Goal: Task Accomplishment & Management: Understand process/instructions

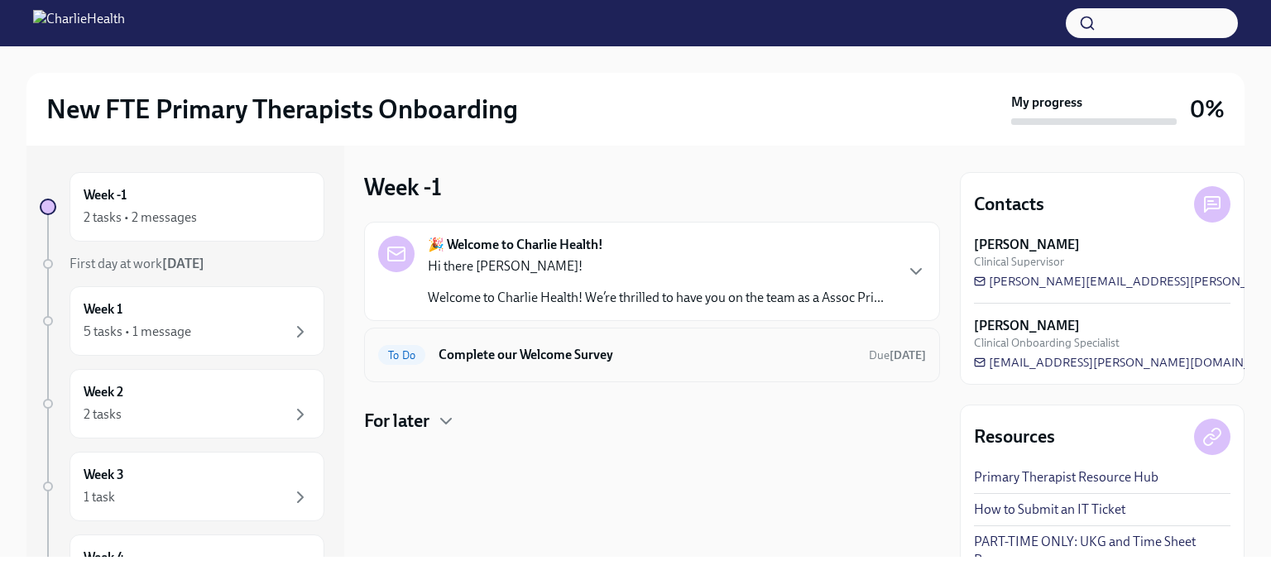
click at [554, 367] on div "To Do Complete our Welcome Survey Due [DATE]" at bounding box center [652, 355] width 548 height 26
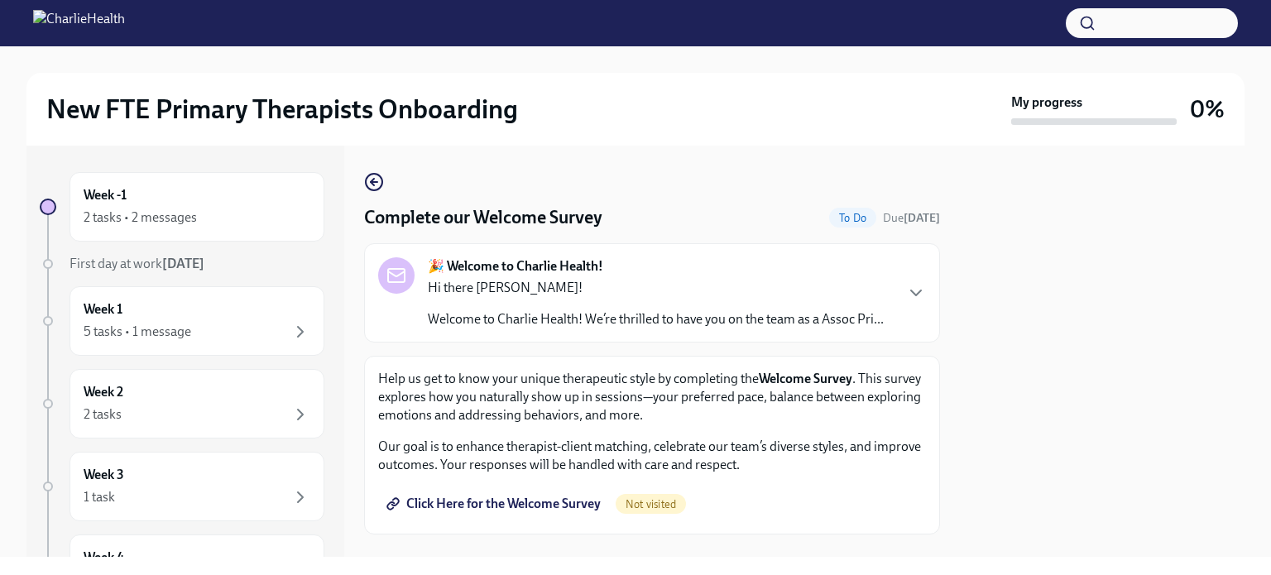
scroll to position [47, 0]
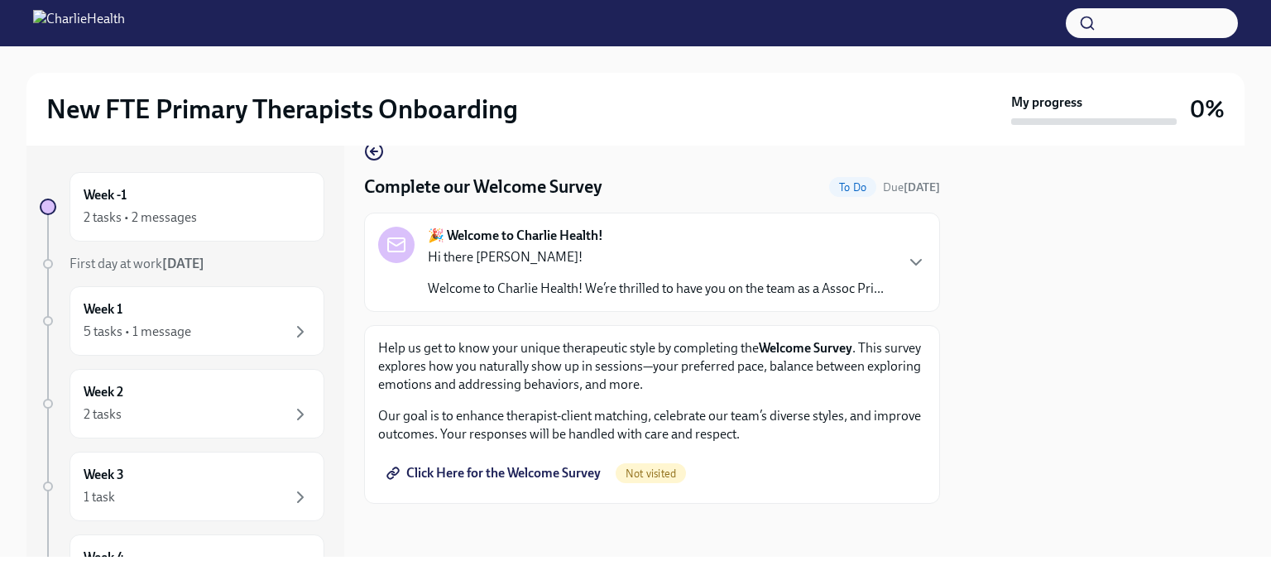
click at [493, 485] on link "Click Here for the Welcome Survey" at bounding box center [495, 473] width 234 height 33
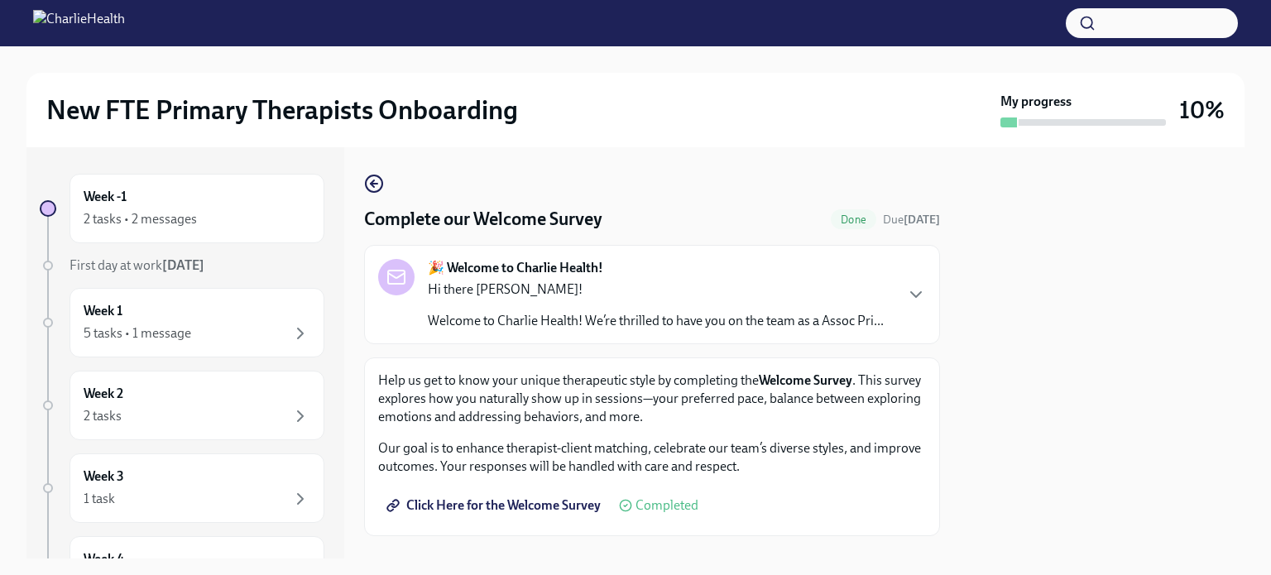
click at [554, 514] on span "Click Here for the Welcome Survey" at bounding box center [495, 505] width 211 height 17
click at [184, 218] on div "2 tasks • 2 messages" at bounding box center [140, 219] width 113 height 18
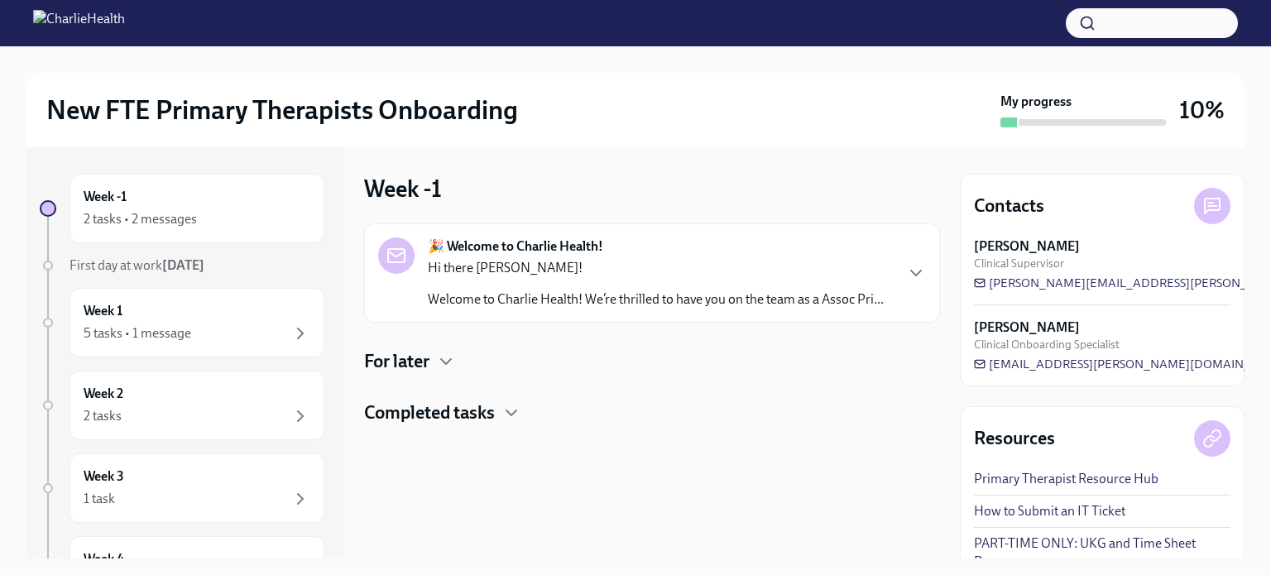
click at [444, 350] on div "For later" at bounding box center [652, 361] width 576 height 25
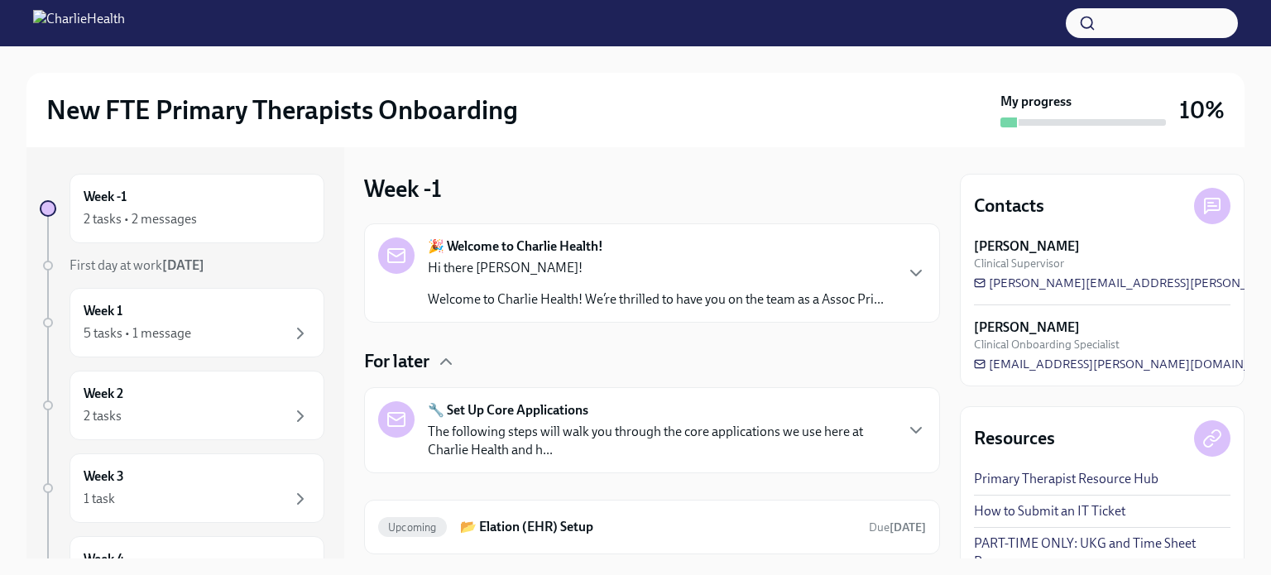
scroll to position [117, 0]
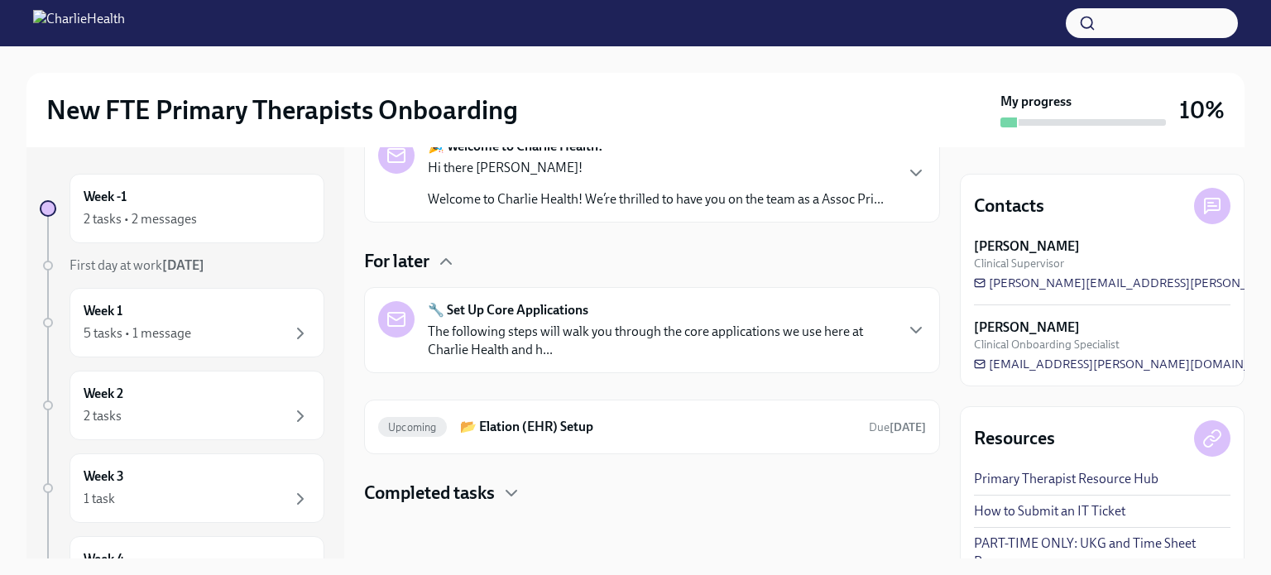
click at [534, 496] on div "Completed tasks" at bounding box center [652, 493] width 576 height 25
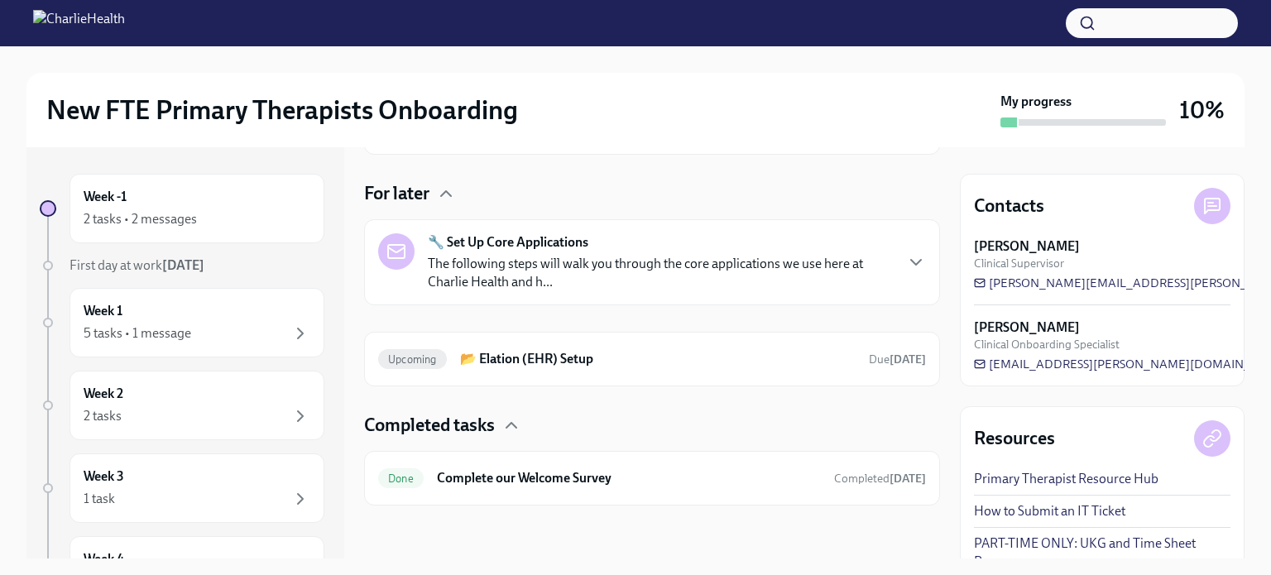
scroll to position [171, 0]
click at [761, 271] on p "The following steps will walk you through the core applications we use here at …" at bounding box center [660, 273] width 465 height 36
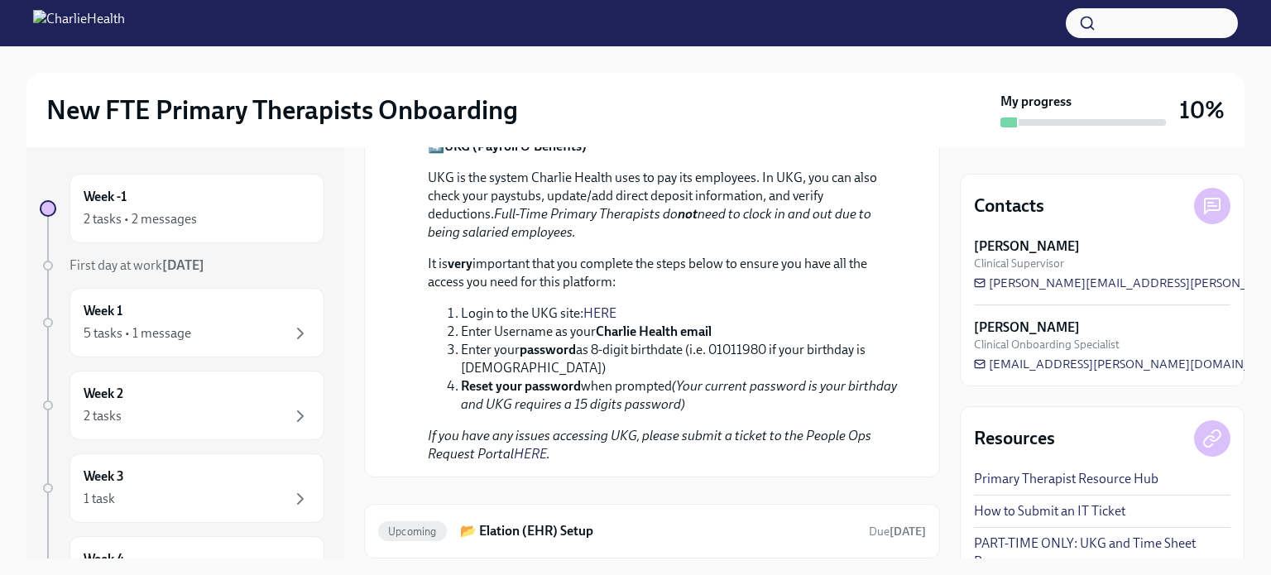
scroll to position [1155, 0]
click at [761, 272] on div "4️⃣ UKG (Payroll & Benefits) UKG is the system Charlie Health uses to pay its e…" at bounding box center [664, 301] width 472 height 326
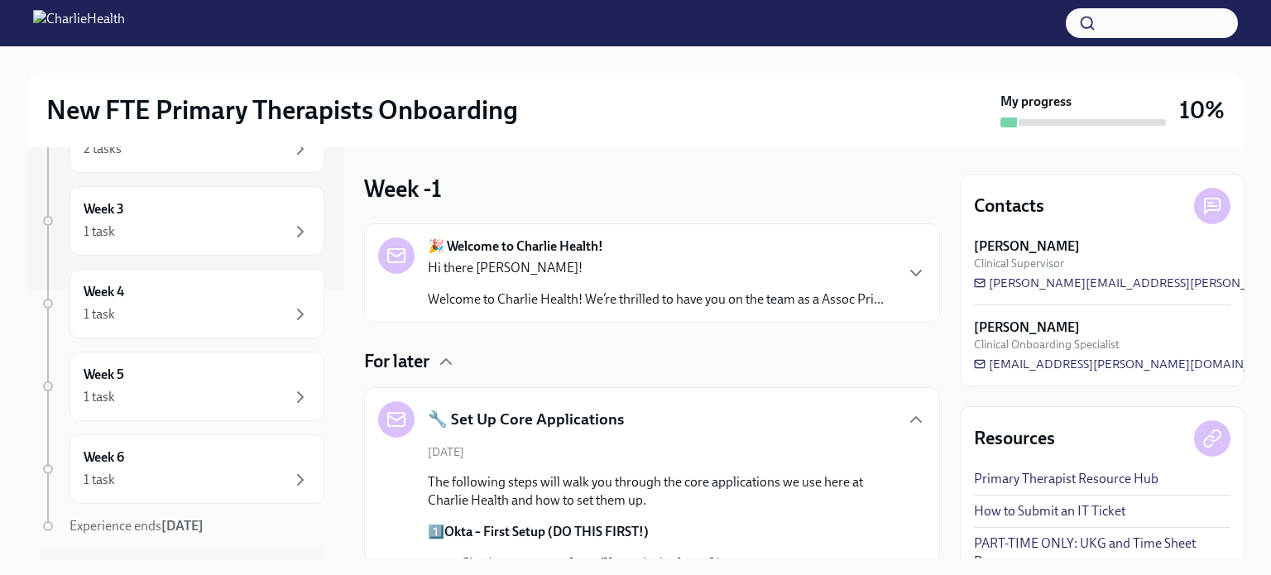
scroll to position [268, 0]
click at [224, 367] on div "Week 5 1 task" at bounding box center [197, 385] width 227 height 41
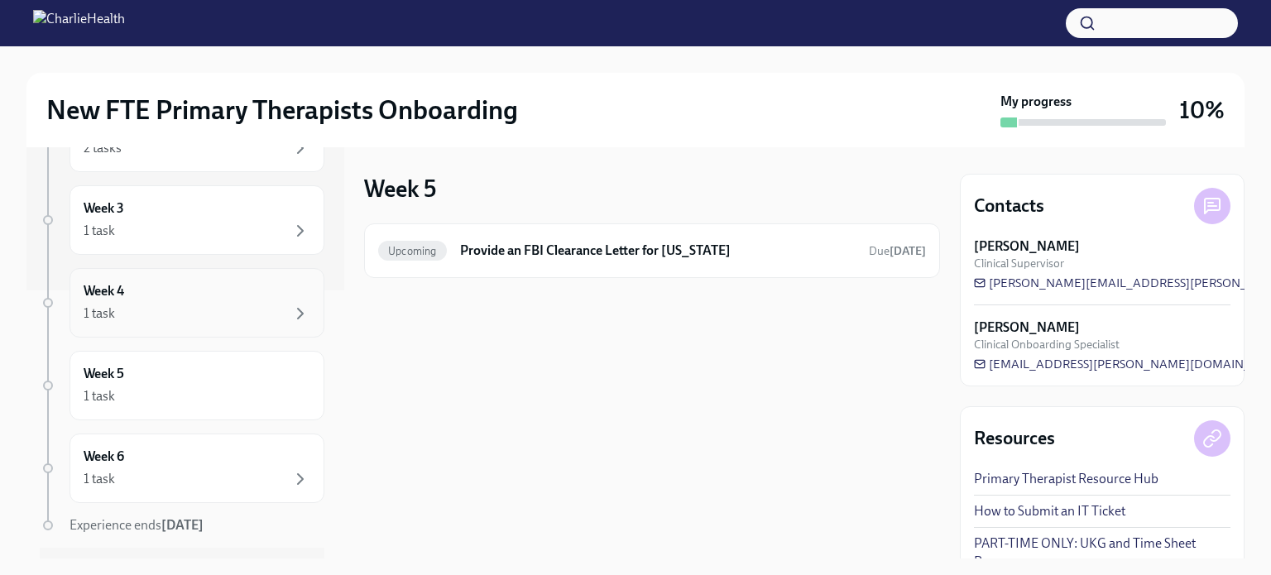
click at [224, 313] on div "1 task" at bounding box center [197, 314] width 227 height 20
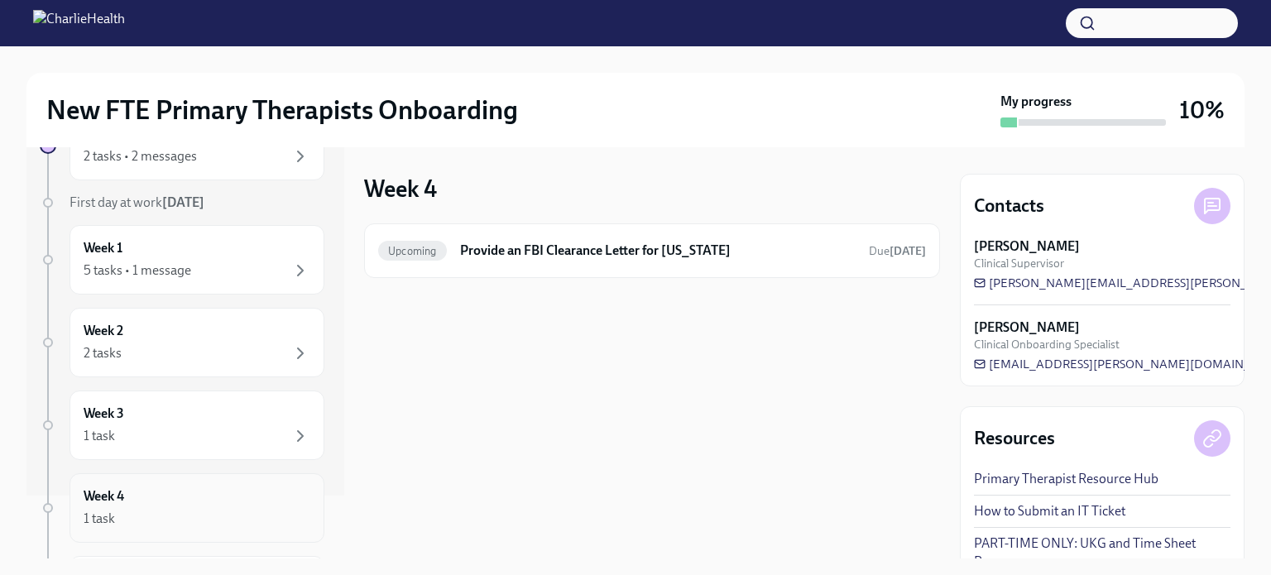
scroll to position [60, 0]
click at [213, 279] on div "5 tasks • 1 message" at bounding box center [197, 274] width 227 height 20
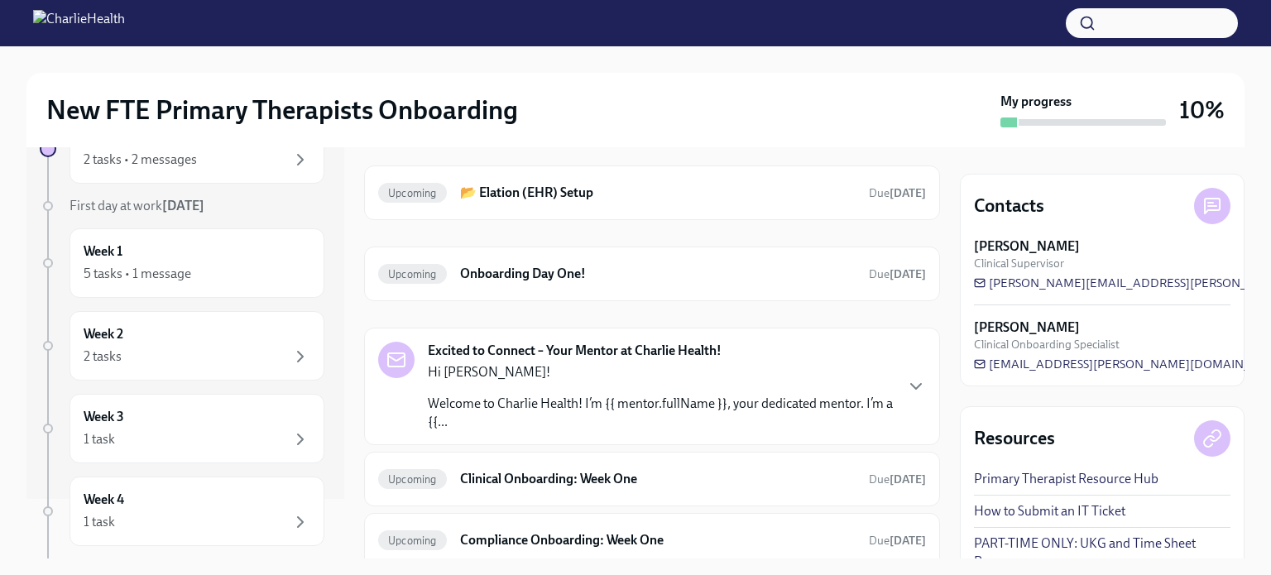
scroll to position [122, 0]
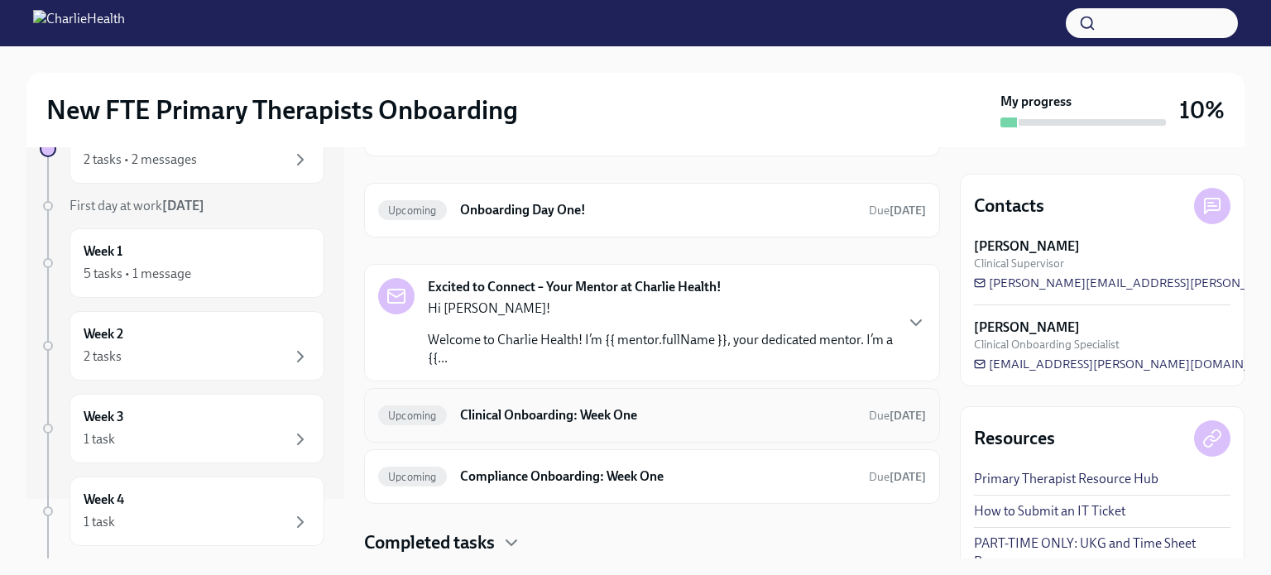
click at [422, 417] on span "Upcoming" at bounding box center [412, 416] width 69 height 12
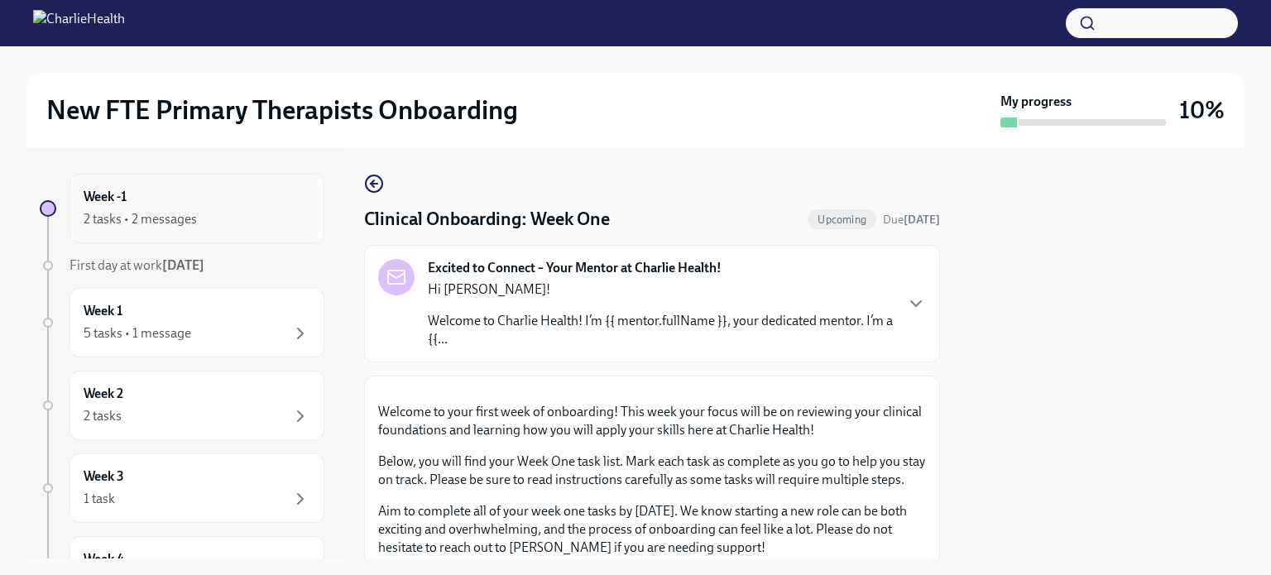
click at [215, 175] on div "Week -1 2 tasks • 2 messages" at bounding box center [197, 209] width 255 height 70
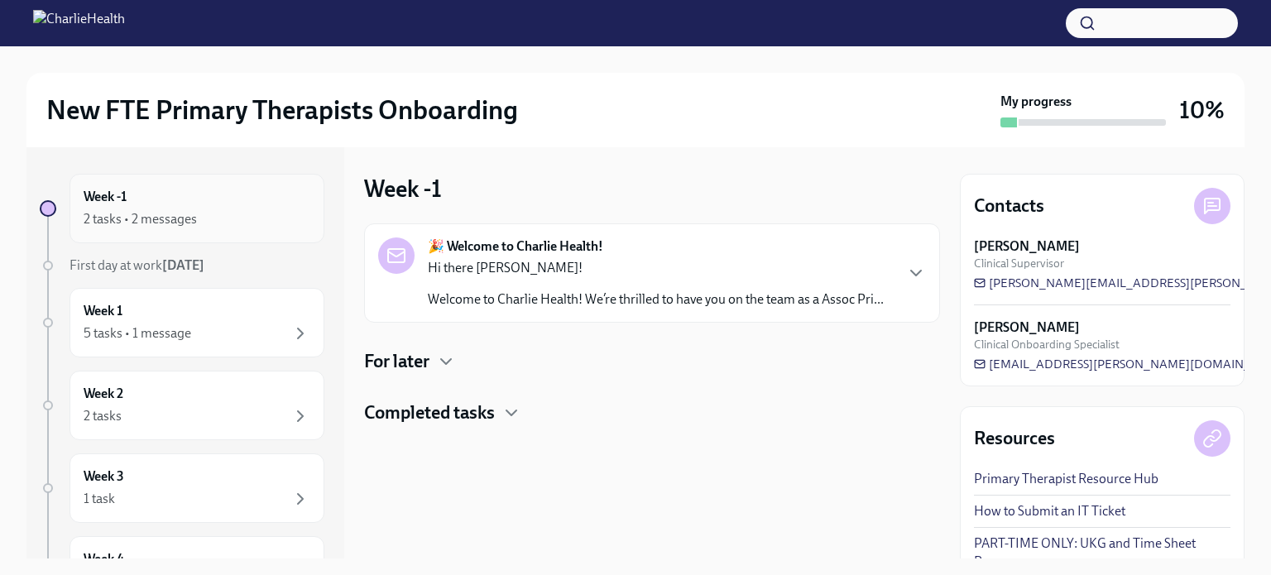
click at [235, 224] on div "2 tasks • 2 messages" at bounding box center [197, 219] width 227 height 20
click at [178, 317] on div "Week 1 5 tasks • 1 message" at bounding box center [197, 322] width 227 height 41
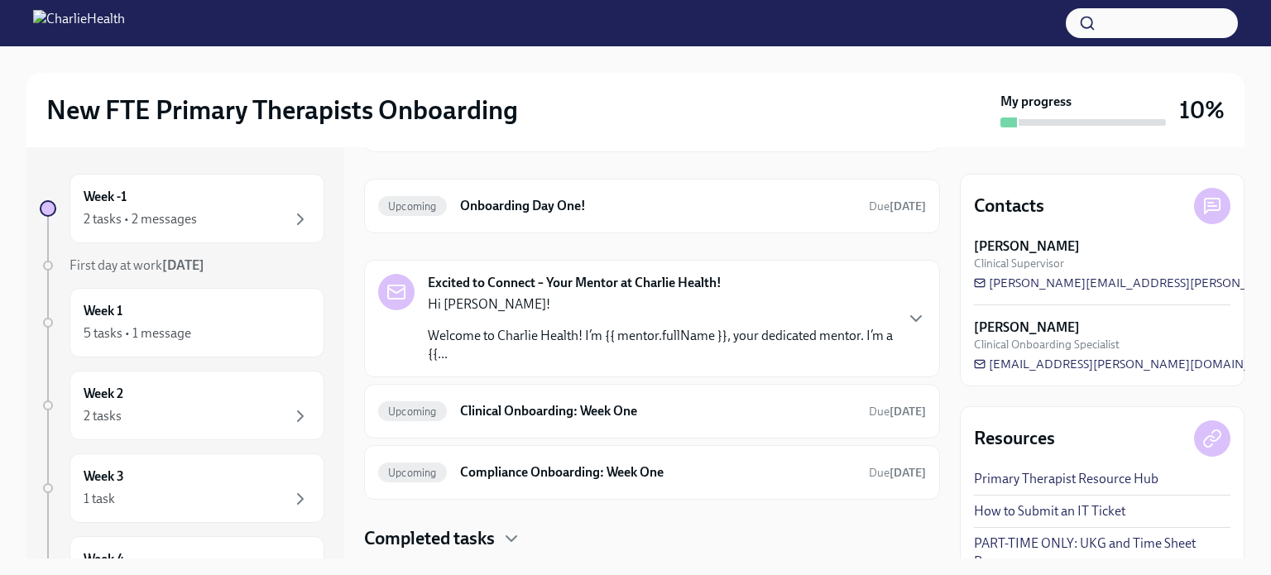
scroll to position [126, 0]
click at [252, 329] on div "5 tasks • 1 message" at bounding box center [197, 334] width 227 height 20
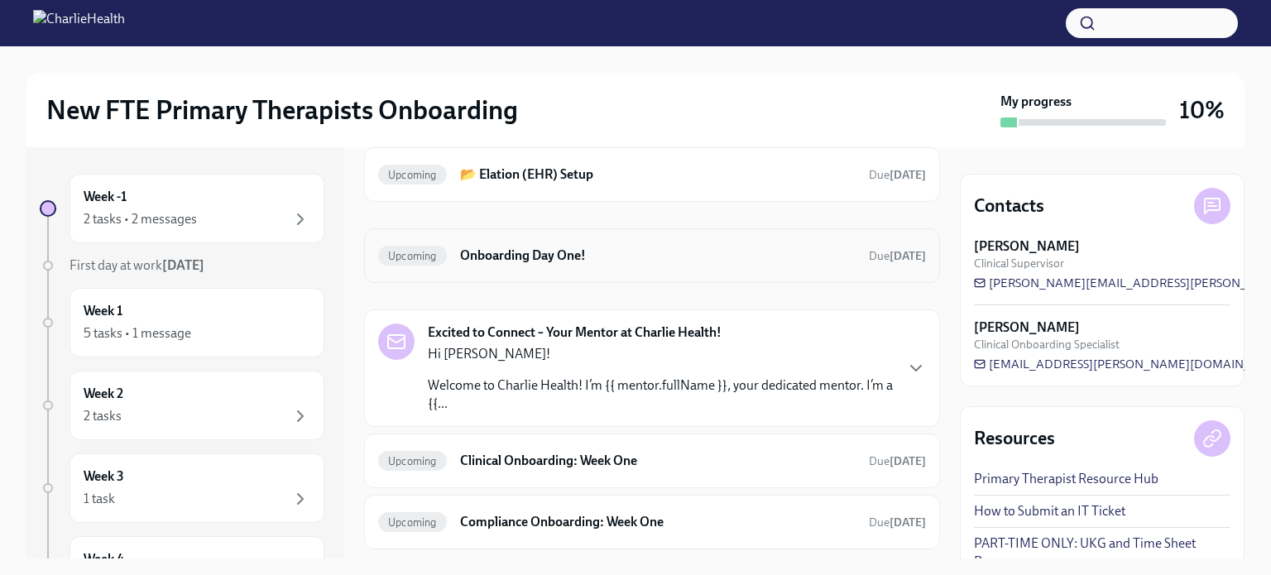
scroll to position [78, 0]
click at [507, 266] on div "Upcoming Onboarding Day One! Due [DATE]" at bounding box center [652, 254] width 576 height 55
click at [513, 257] on h6 "Onboarding Day One!" at bounding box center [658, 254] width 396 height 18
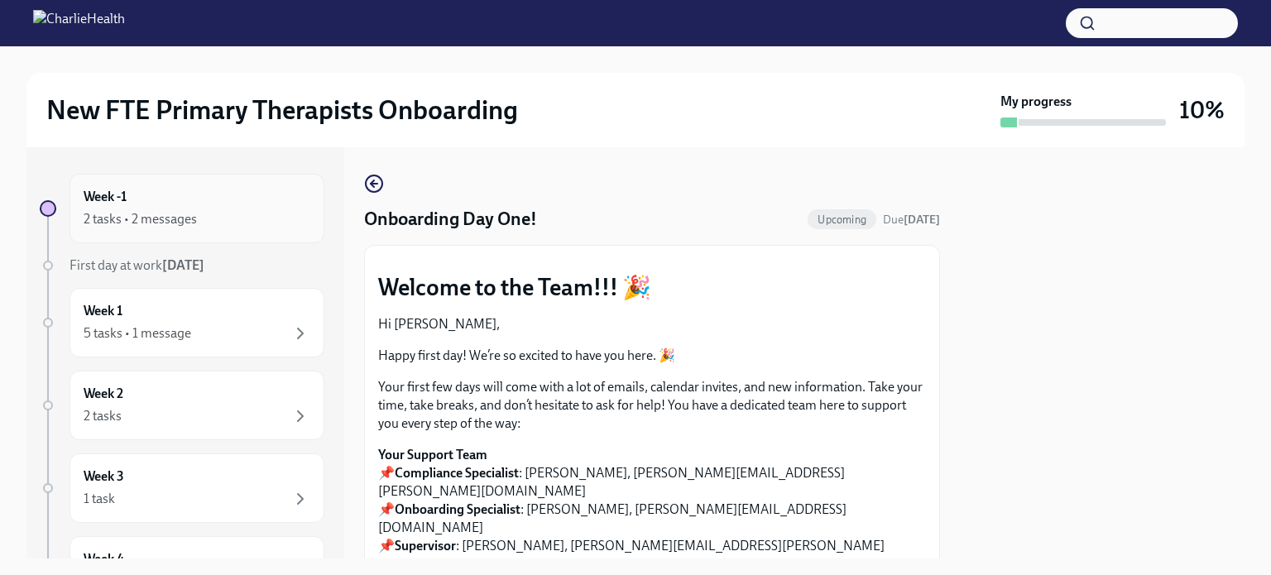
click at [183, 198] on div "Week -1 2 tasks • 2 messages" at bounding box center [197, 208] width 227 height 41
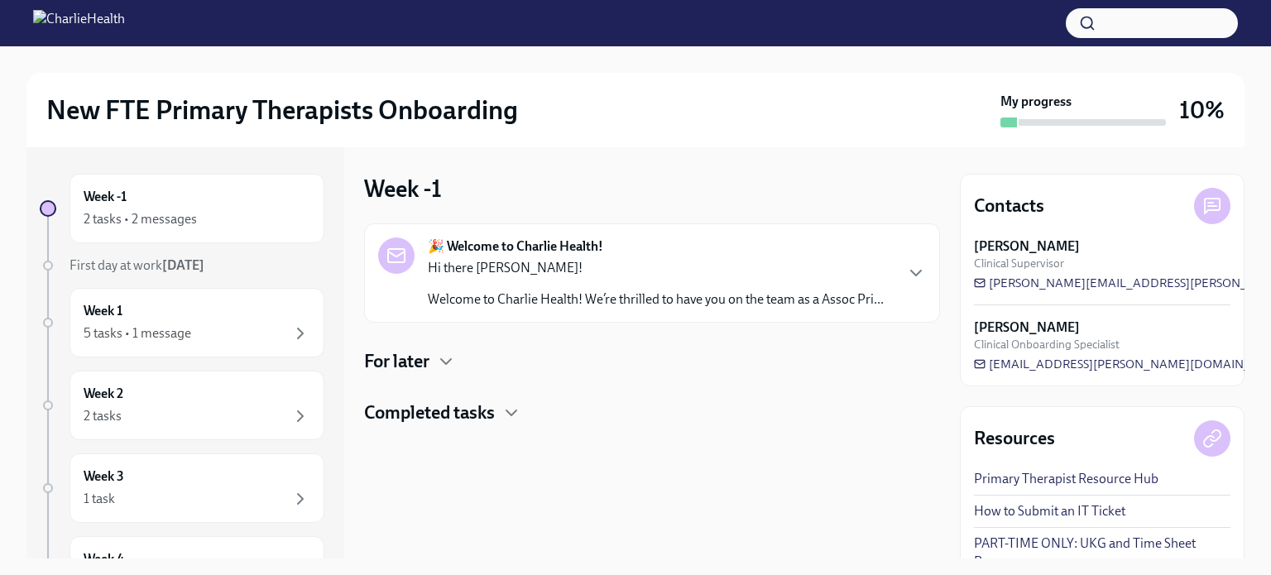
click at [487, 246] on strong "🎉 Welcome to Charlie Health!" at bounding box center [515, 247] width 175 height 18
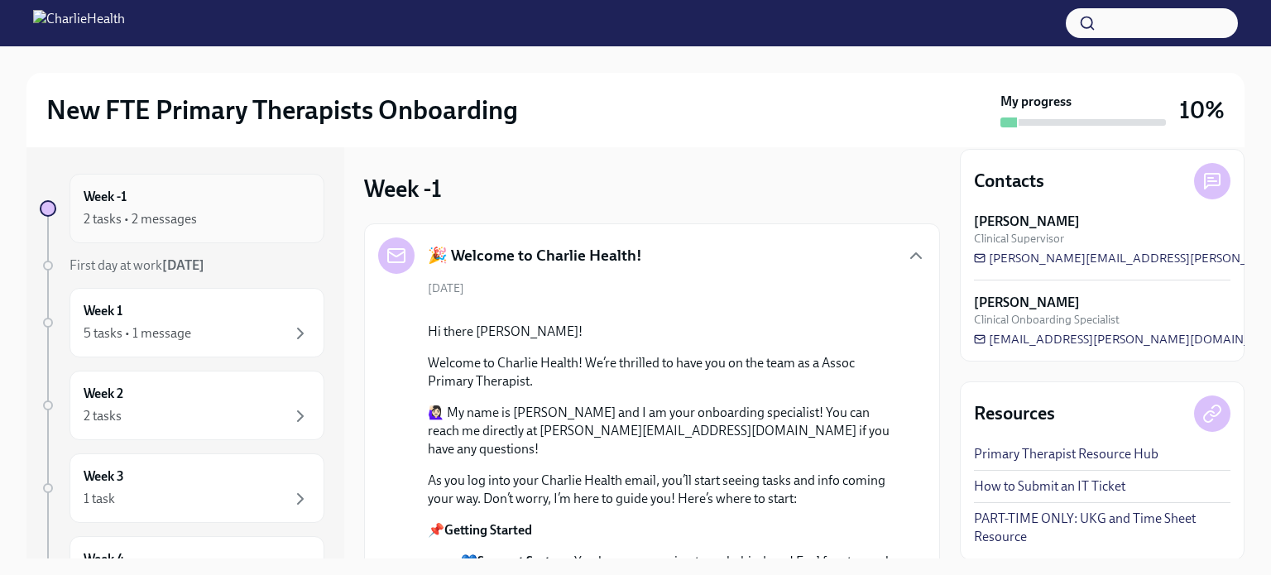
click at [280, 201] on div "Week -1 2 tasks • 2 messages" at bounding box center [197, 208] width 227 height 41
click at [254, 328] on div "5 tasks • 1 message" at bounding box center [197, 334] width 227 height 20
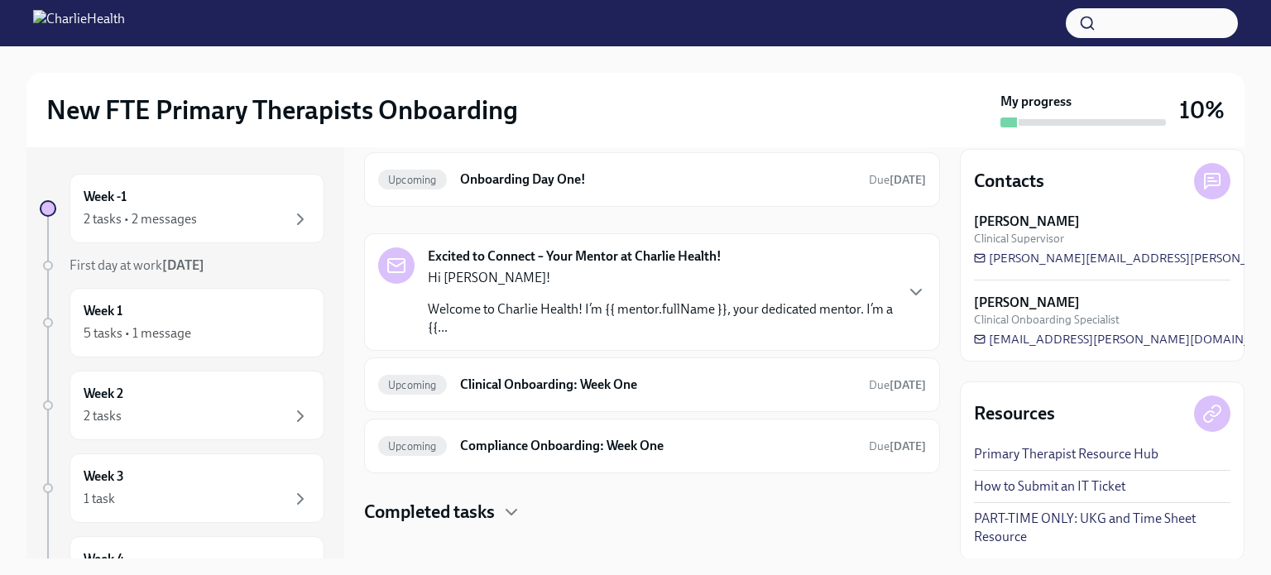
scroll to position [152, 0]
click at [411, 361] on div "Upcoming Clinical Onboarding: Week One Due [DATE]" at bounding box center [652, 385] width 576 height 55
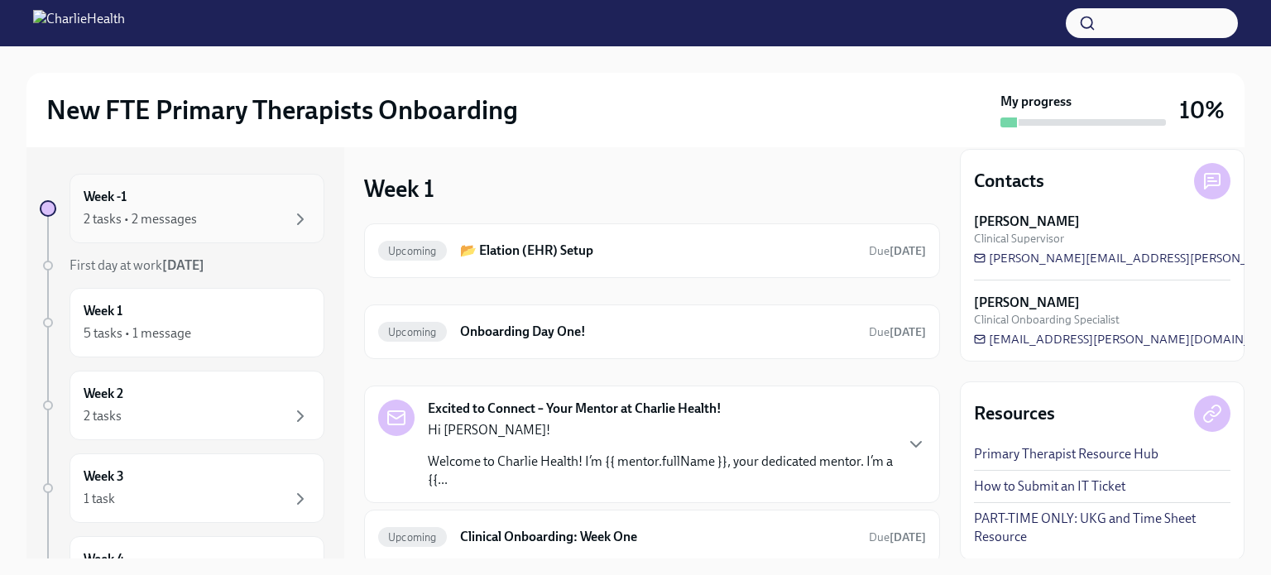
click at [298, 211] on div "Week -1 2 tasks • 2 messages" at bounding box center [197, 209] width 255 height 70
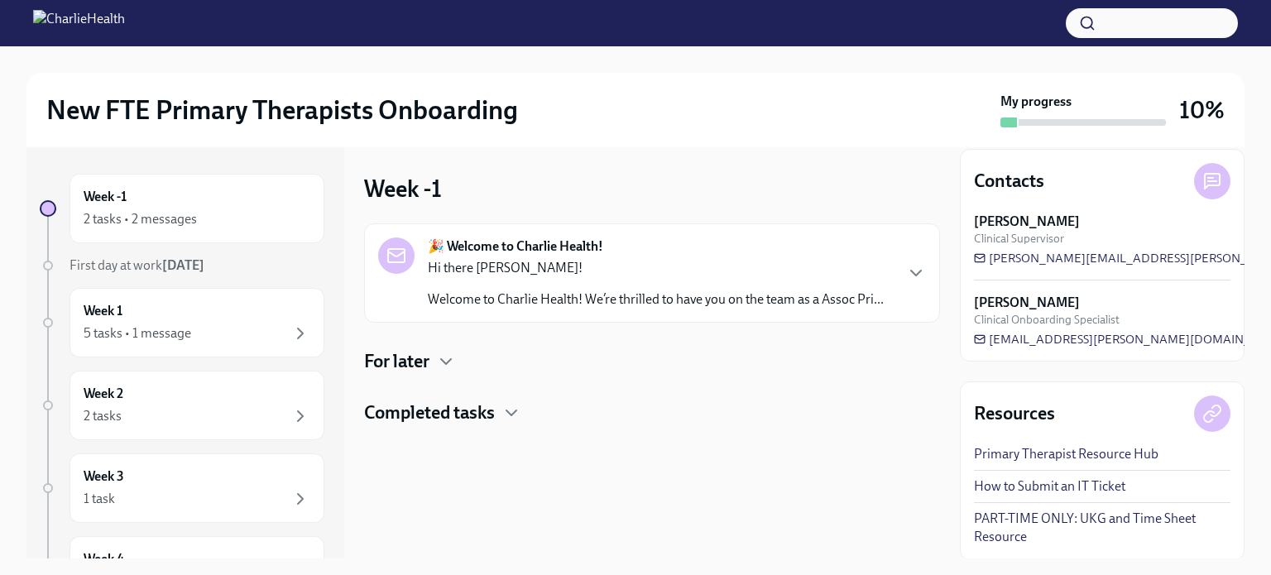
click at [922, 290] on div "🎉 Welcome to Charlie Health! Hi there [PERSON_NAME]! Welcome to Charlie Health!…" at bounding box center [652, 273] width 548 height 71
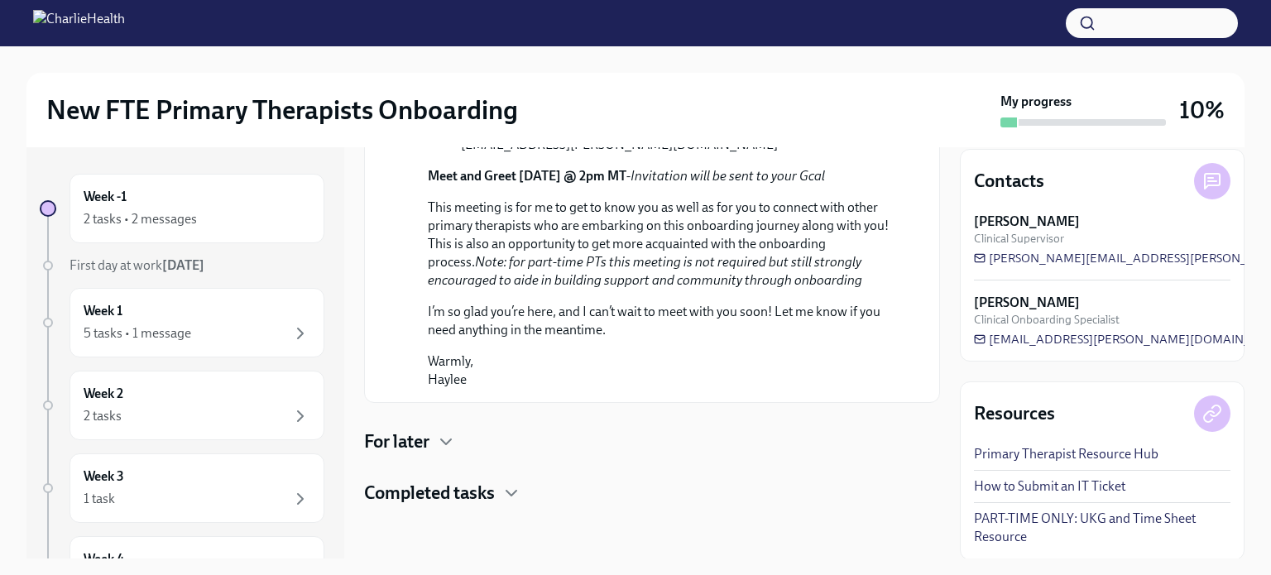
scroll to position [902, 0]
click at [433, 446] on div "For later" at bounding box center [652, 442] width 576 height 25
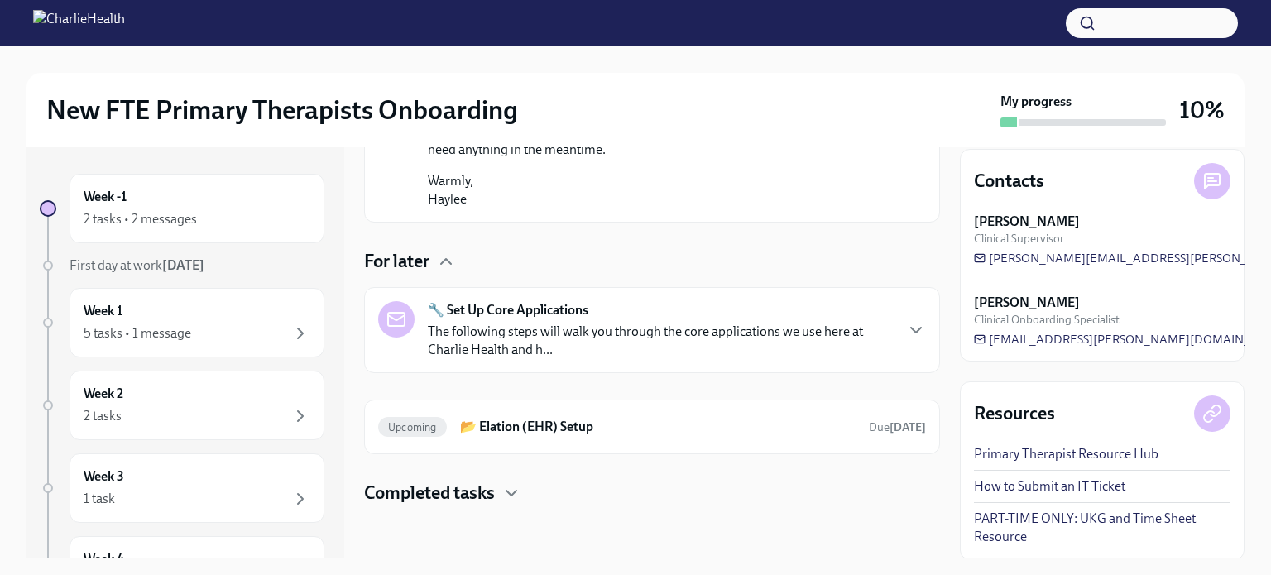
scroll to position [1071, 0]
click at [722, 359] on p "The following steps will walk you through the core applications we use here at …" at bounding box center [660, 341] width 465 height 36
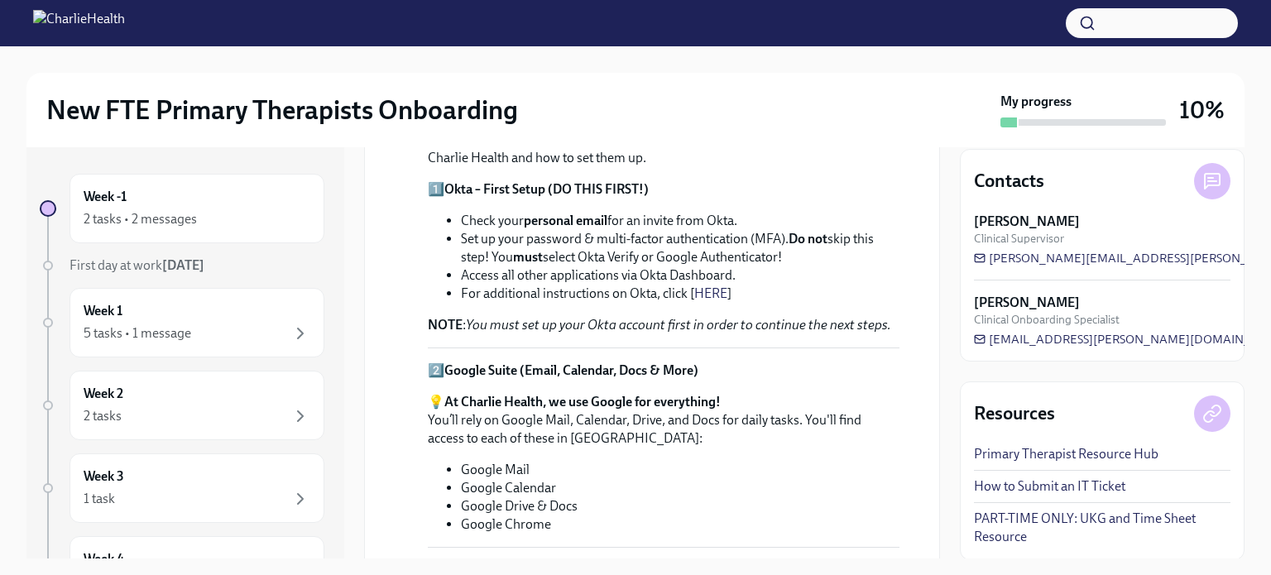
scroll to position [1193, 0]
click at [722, 267] on li "Set up your password & multi-factor authentication (MFA). Do not skip this step…" at bounding box center [680, 249] width 439 height 36
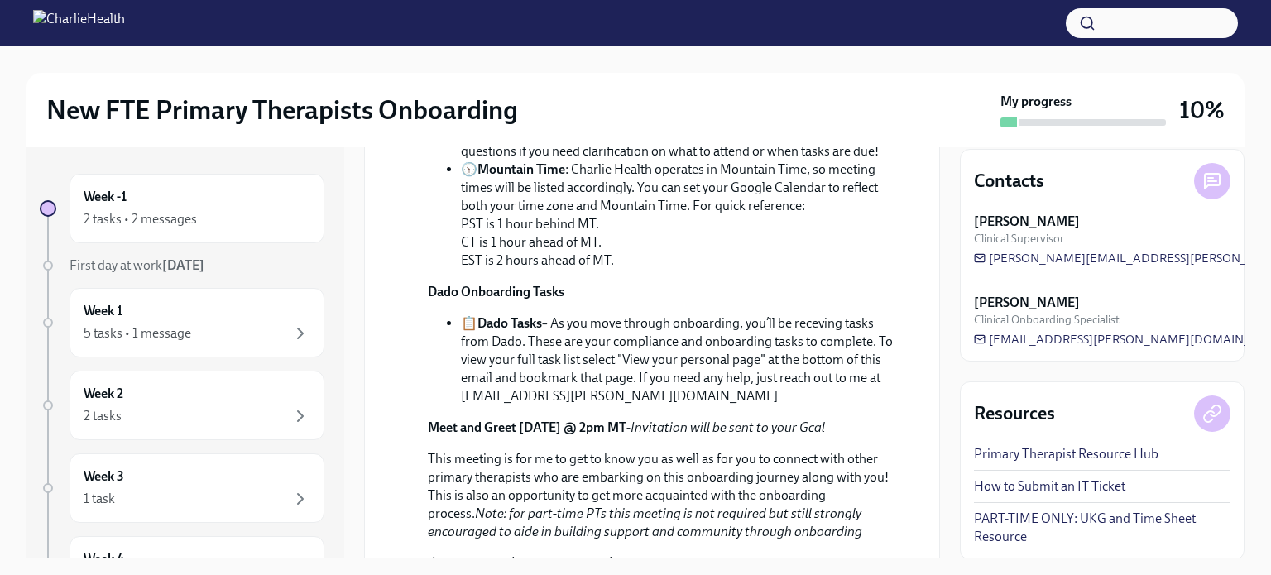
scroll to position [511, 0]
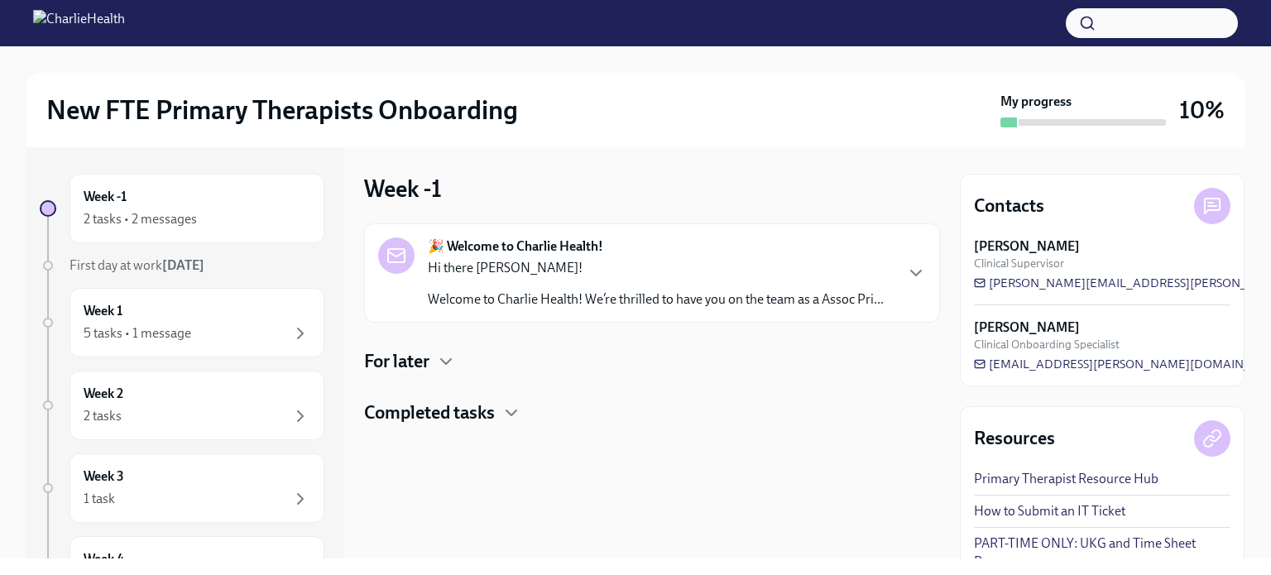
click at [919, 296] on div "🎉 Welcome to Charlie Health! Hi there [PERSON_NAME]! Welcome to Charlie Health!…" at bounding box center [652, 273] width 548 height 71
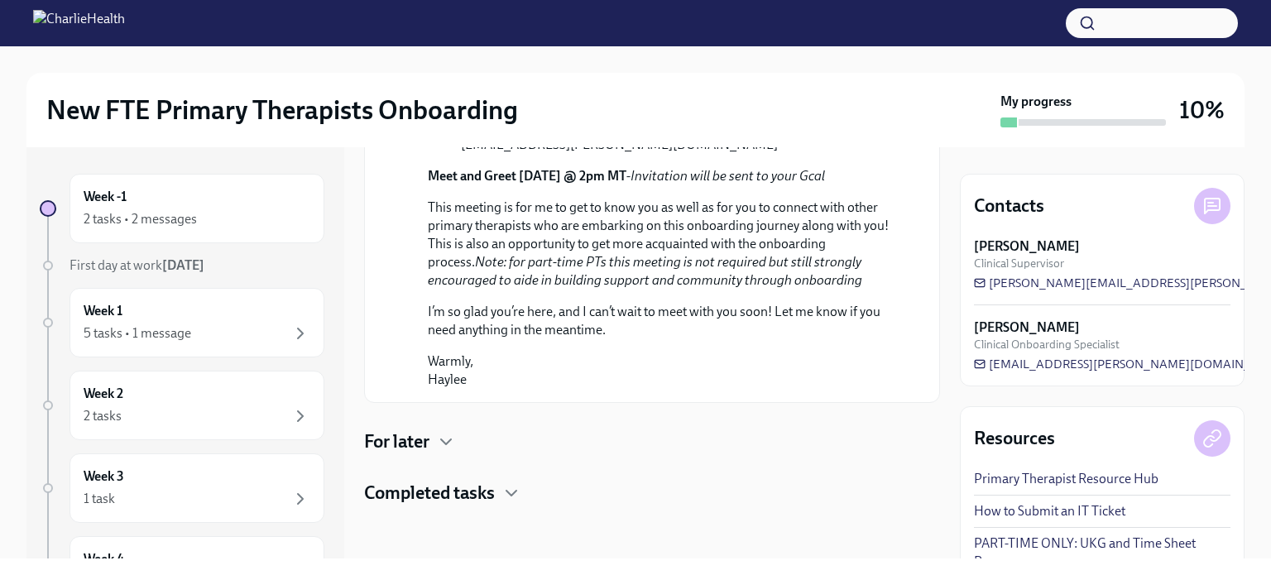
scroll to position [902, 0]
click at [456, 447] on icon "button" at bounding box center [446, 442] width 20 height 20
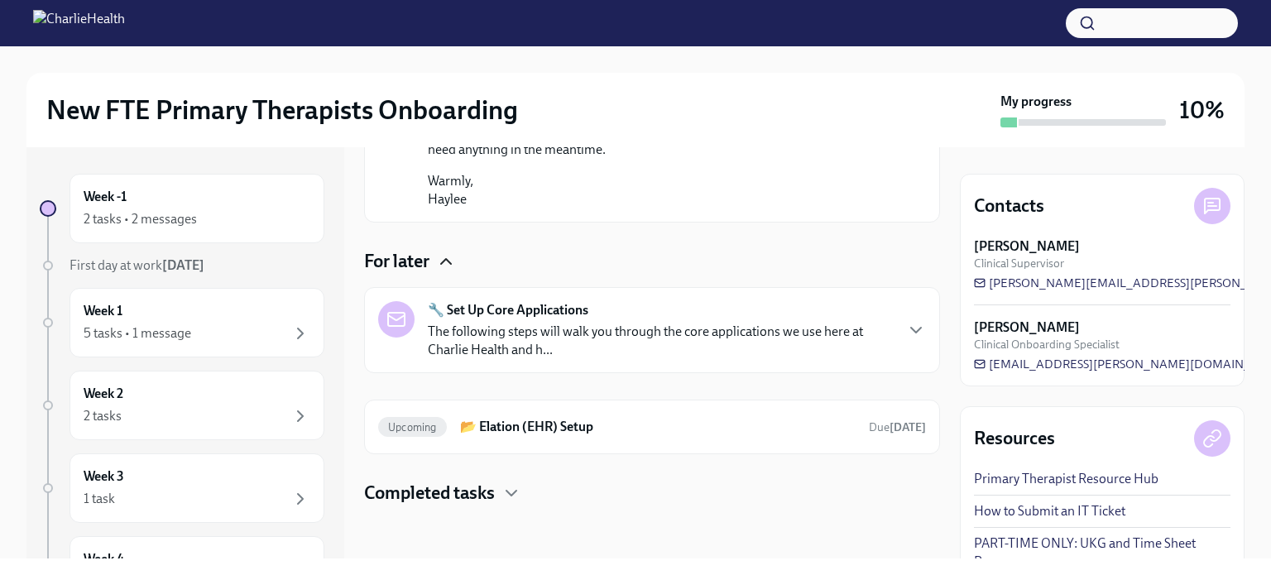
scroll to position [1078, 0]
click at [906, 334] on icon "button" at bounding box center [916, 330] width 20 height 20
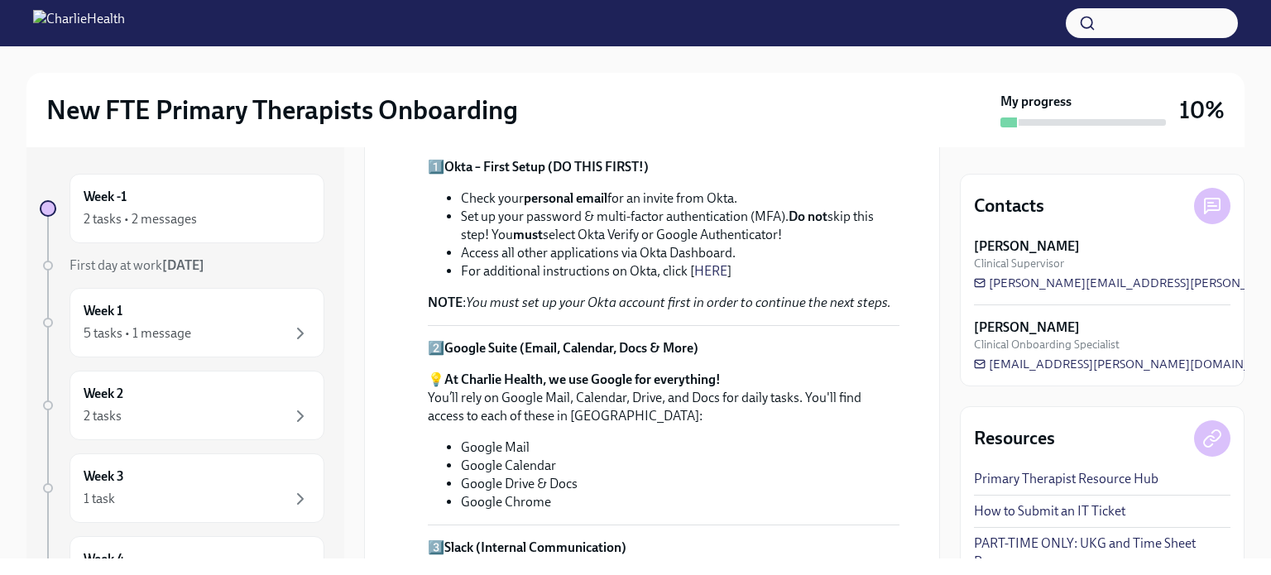
scroll to position [1217, 0]
